Goal: Task Accomplishment & Management: Complete application form

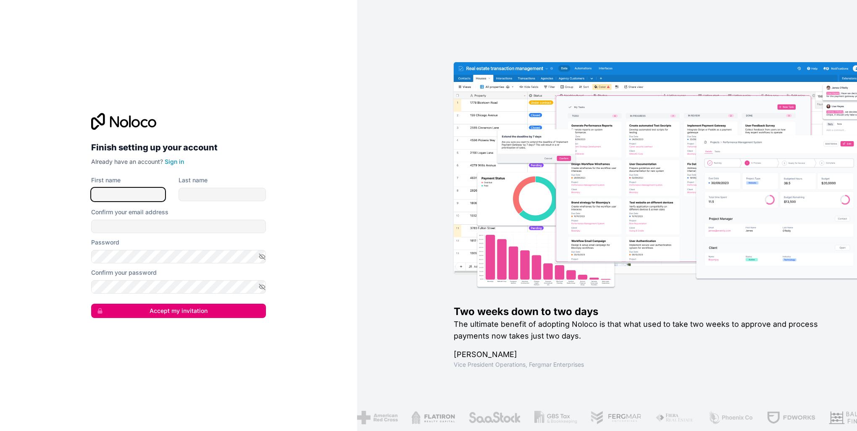
click at [124, 197] on input "First name" at bounding box center [128, 194] width 74 height 13
type input "Bang-Viet"
type input "[PERSON_NAME]"
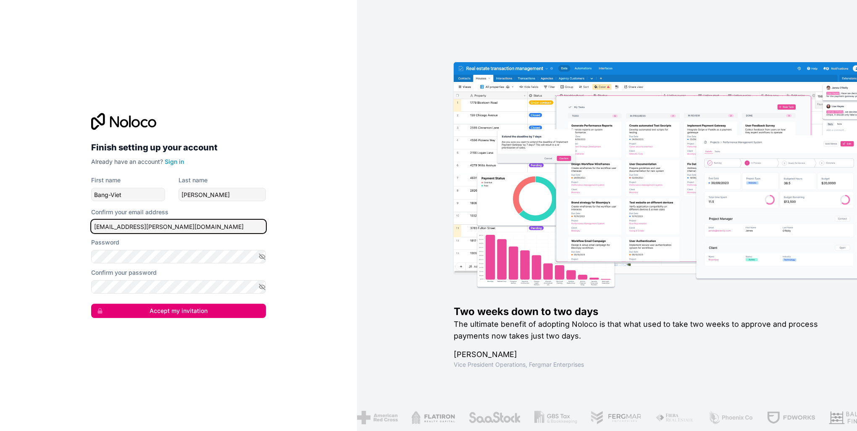
click at [218, 229] on input "[EMAIL_ADDRESS][PERSON_NAME][DOMAIN_NAME]" at bounding box center [178, 226] width 175 height 13
drag, startPoint x: 162, startPoint y: 227, endPoint x: 74, endPoint y: 232, distance: 88.4
click at [74, 232] on div "Finish setting up your account Already have an account? Sign in First name Bang…" at bounding box center [178, 215] width 357 height 431
paste input "eduserv"
type input "[EMAIL_ADDRESS][PERSON_NAME][DOMAIN_NAME]"
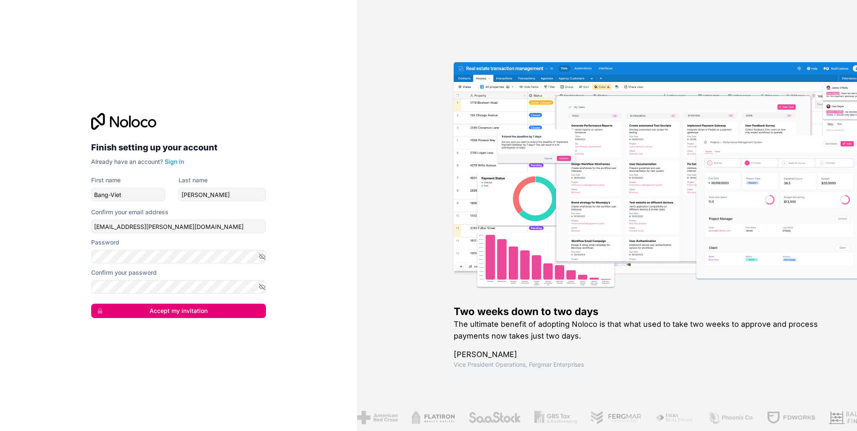
drag, startPoint x: 47, startPoint y: 263, endPoint x: 69, endPoint y: 262, distance: 21.4
click at [50, 263] on div "Finish setting up your account Already have an account? Sign in First name Bang…" at bounding box center [178, 215] width 357 height 431
click at [166, 308] on button "Accept my invitation" at bounding box center [178, 311] width 175 height 14
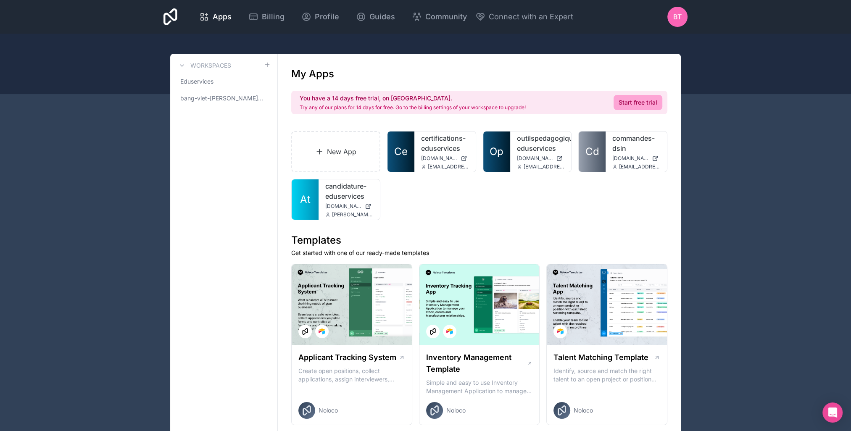
click at [189, 80] on span "Eduservices" at bounding box center [196, 81] width 33 height 8
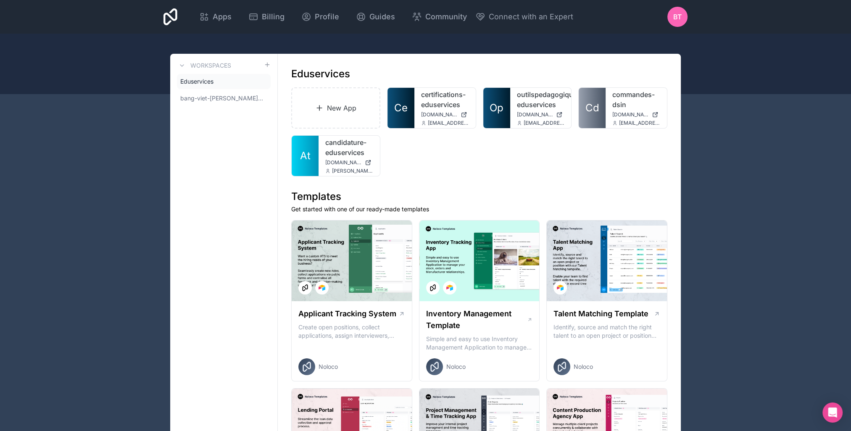
click at [173, 19] on icon at bounding box center [170, 16] width 14 height 17
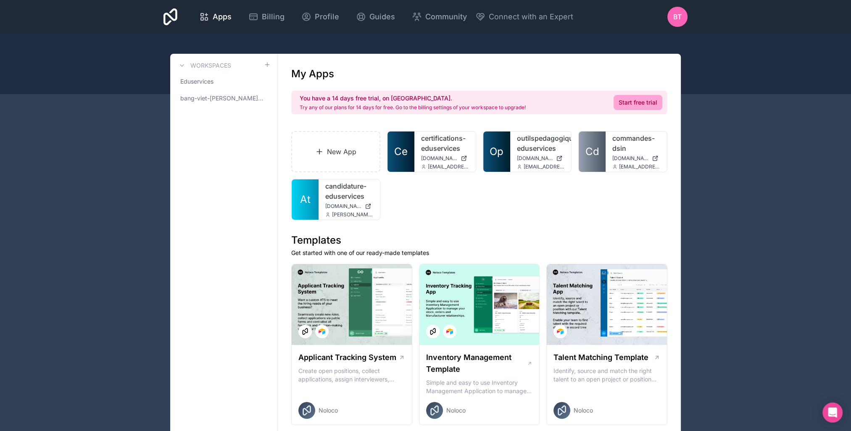
click at [308, 18] on icon at bounding box center [306, 17] width 10 height 10
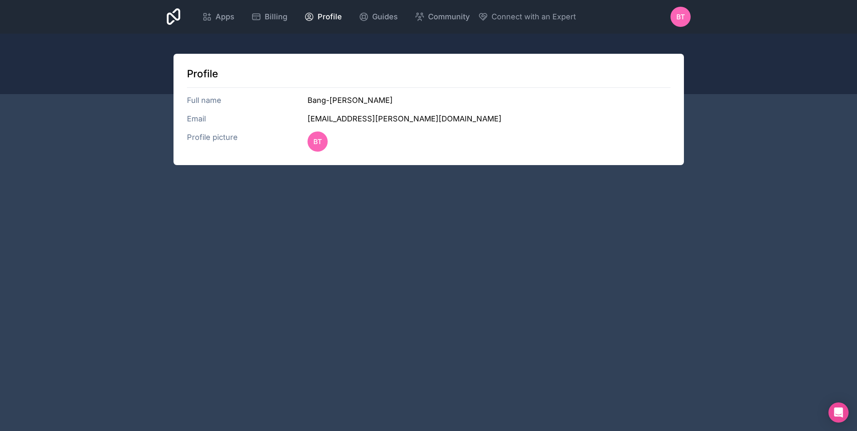
click at [369, 15] on div "Guides" at bounding box center [378, 17] width 39 height 12
click at [186, 18] on div "Apps Billing Profile Guides Community Connect with an Expert BT Billing Profile…" at bounding box center [428, 17] width 537 height 34
click at [178, 18] on icon at bounding box center [174, 17] width 14 height 20
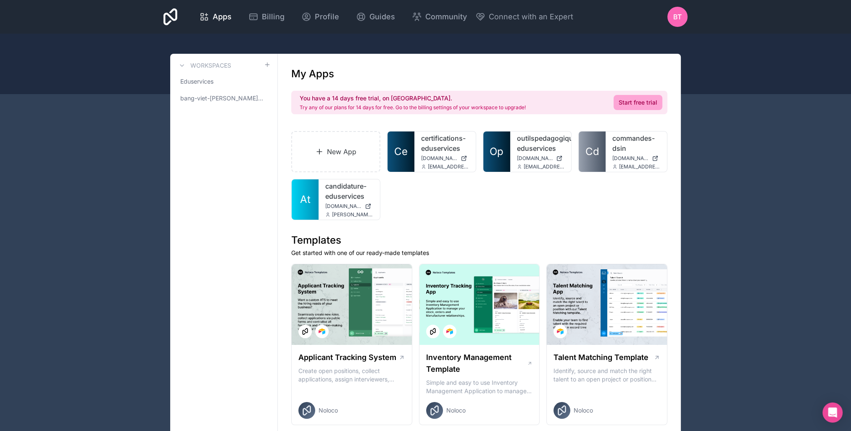
click at [264, 19] on span "Billing" at bounding box center [273, 17] width 23 height 12
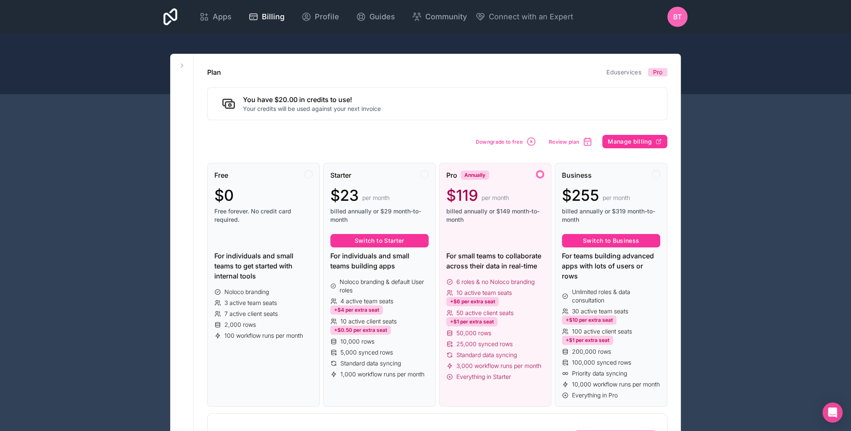
click at [205, 19] on icon at bounding box center [206, 19] width 3 height 3
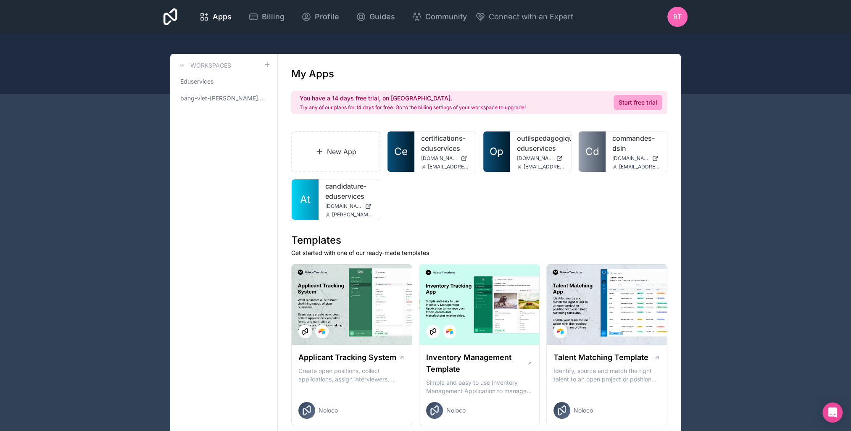
click at [172, 18] on icon at bounding box center [170, 16] width 14 height 17
click at [195, 80] on span "Eduservices" at bounding box center [196, 81] width 33 height 8
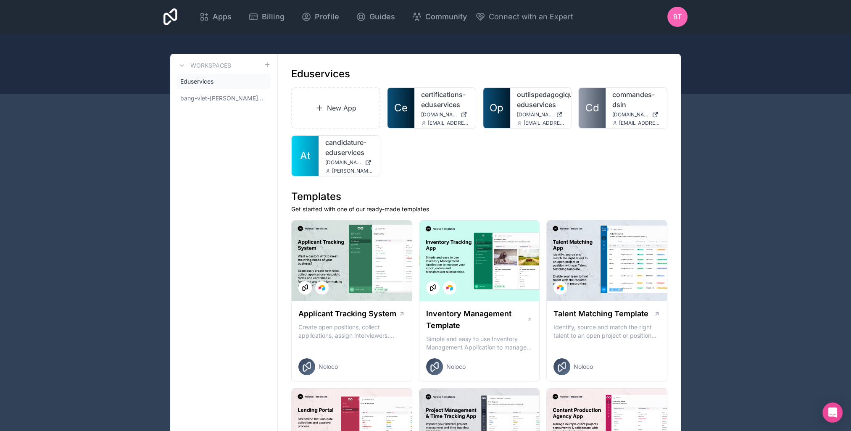
click at [674, 16] on span "BT" at bounding box center [677, 17] width 8 height 10
click at [540, 139] on div "New App Ce certifications-eduservices [DOMAIN_NAME] [EMAIL_ADDRESS][DOMAIN_NAME…" at bounding box center [479, 131] width 376 height 89
click at [540, 117] on span "[DOMAIN_NAME]" at bounding box center [535, 114] width 36 height 7
click at [617, 119] on div "commandes-dsin [DOMAIN_NAME] [EMAIL_ADDRESS][DOMAIN_NAME]" at bounding box center [635, 108] width 61 height 40
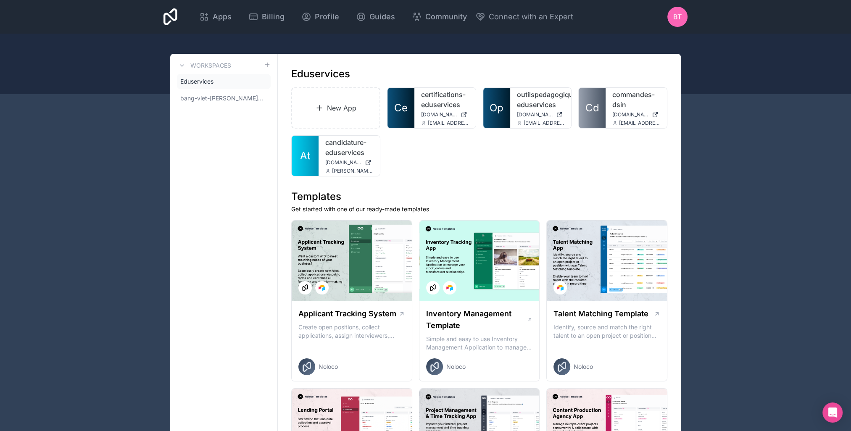
click at [341, 165] on span "[DOMAIN_NAME]" at bounding box center [343, 162] width 36 height 7
click at [448, 174] on div "New App Ce certifications-eduservices [DOMAIN_NAME] [EMAIL_ADDRESS][DOMAIN_NAME…" at bounding box center [479, 131] width 376 height 89
click at [216, 100] on span "bang-viet-[PERSON_NAME]-workspace" at bounding box center [222, 98] width 84 height 8
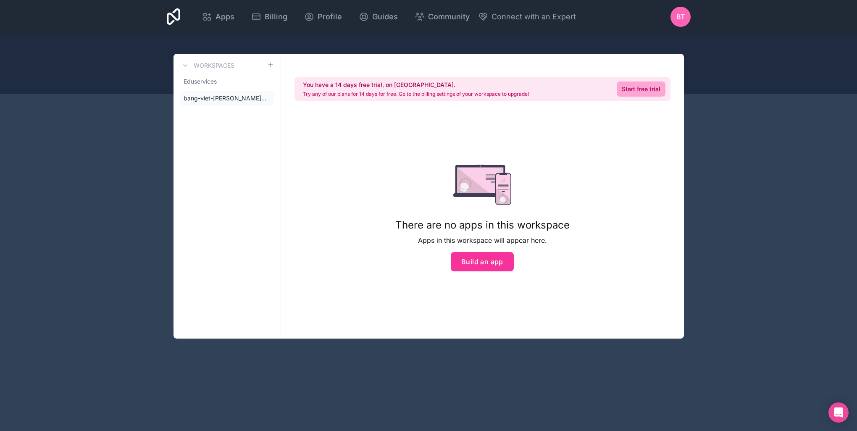
click at [200, 83] on span "Eduservices" at bounding box center [200, 81] width 33 height 8
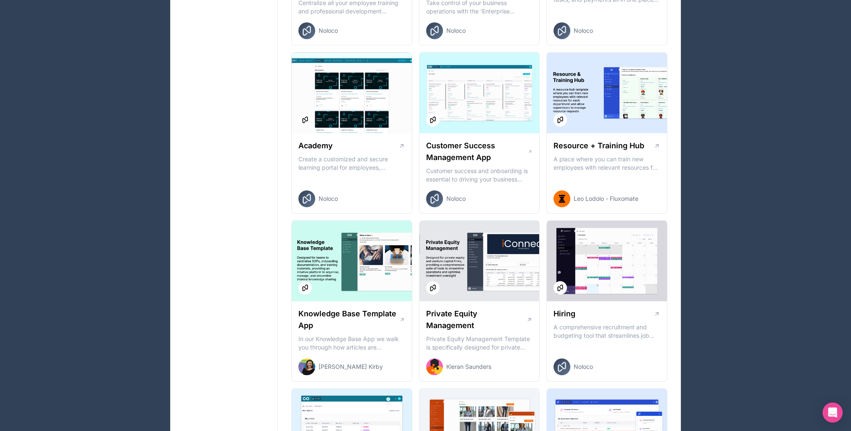
scroll to position [1180, 0]
